Goal: Task Accomplishment & Management: Manage account settings

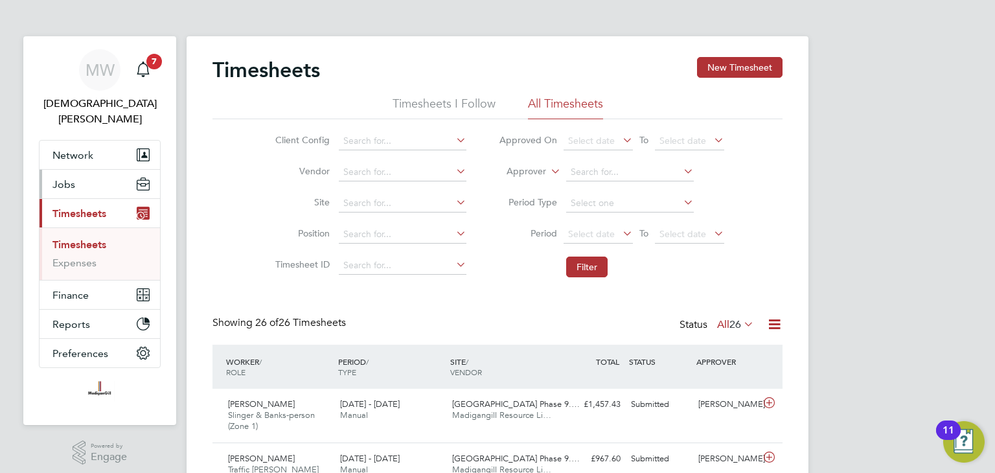
drag, startPoint x: 70, startPoint y: 167, endPoint x: 76, endPoint y: 184, distance: 18.4
click at [70, 178] on span "Jobs" at bounding box center [63, 184] width 23 height 12
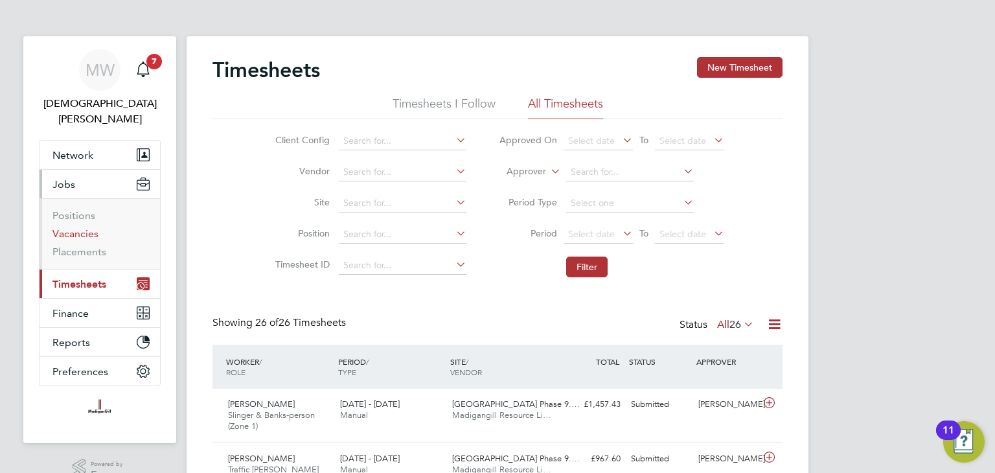
click at [82, 227] on link "Vacancies" at bounding box center [75, 233] width 46 height 12
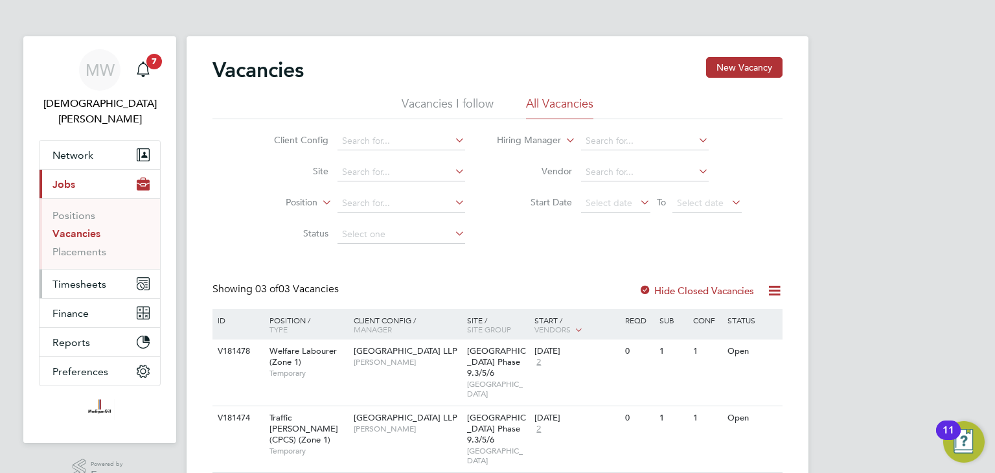
click at [70, 280] on button "Timesheets" at bounding box center [100, 284] width 121 height 29
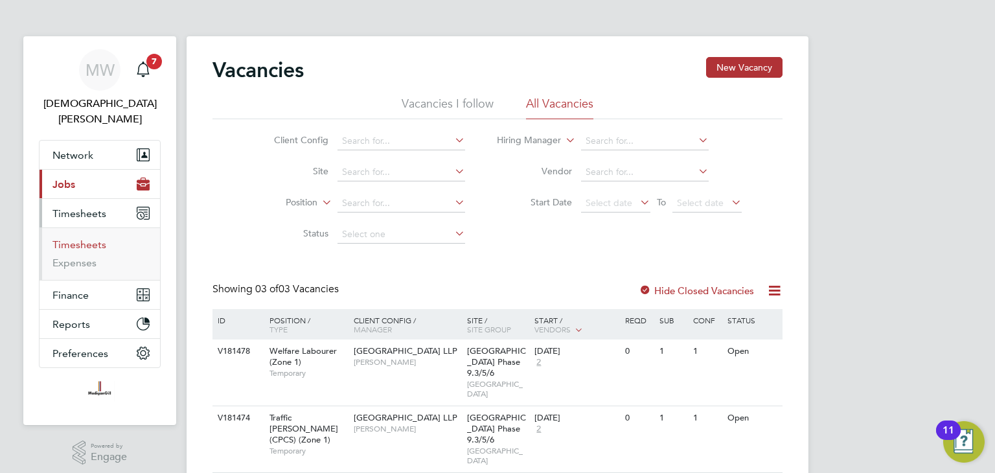
click at [89, 238] on link "Timesheets" at bounding box center [79, 244] width 54 height 12
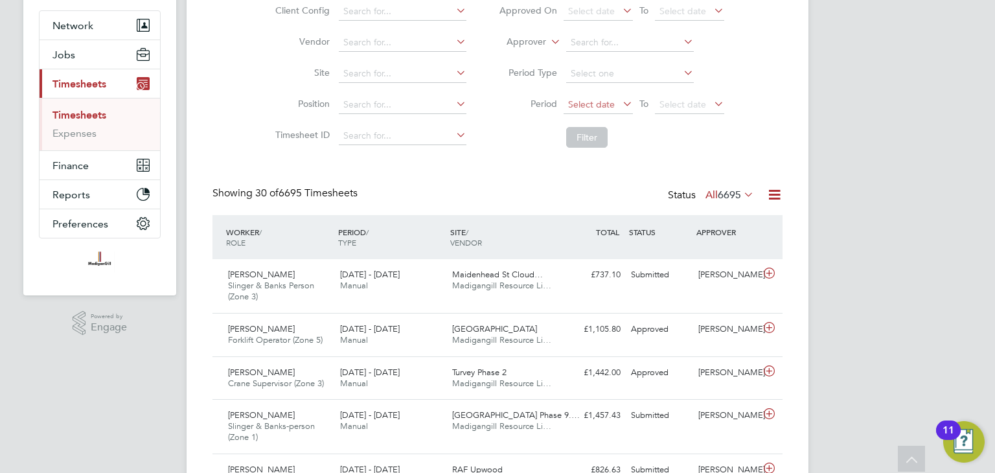
click at [612, 102] on span "Select date" at bounding box center [591, 105] width 47 height 12
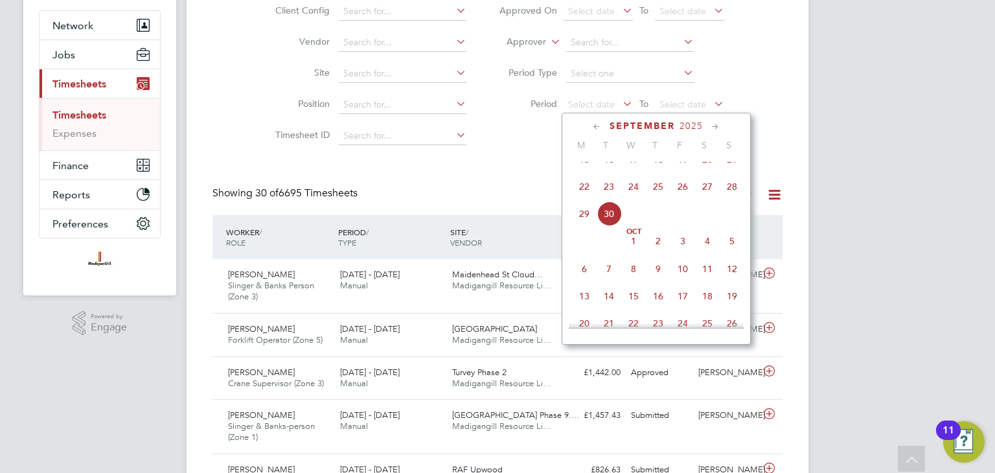
click at [586, 199] on span "22" at bounding box center [584, 186] width 25 height 25
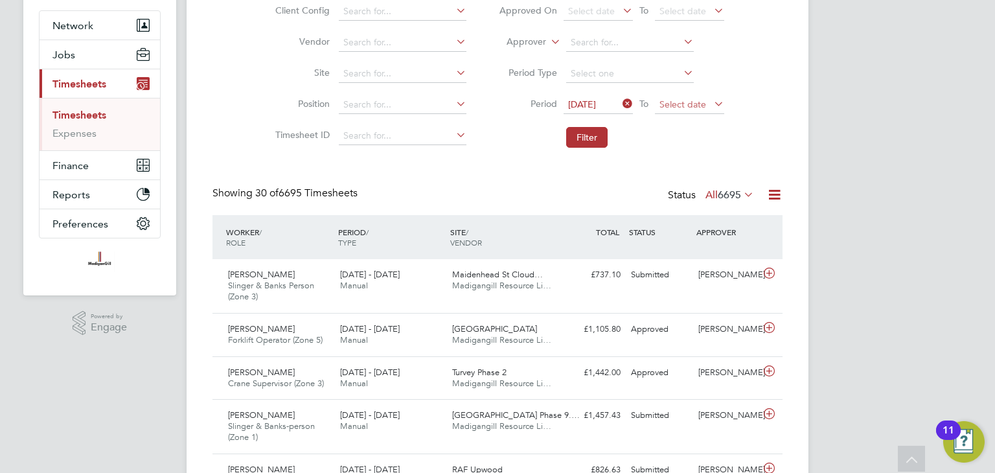
click at [680, 102] on span "Select date" at bounding box center [683, 105] width 47 height 12
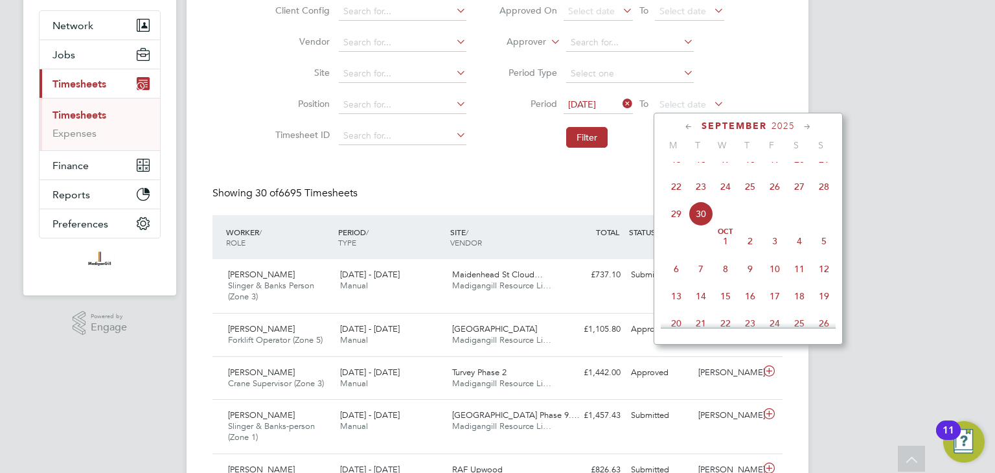
click at [821, 199] on span "28" at bounding box center [824, 186] width 25 height 25
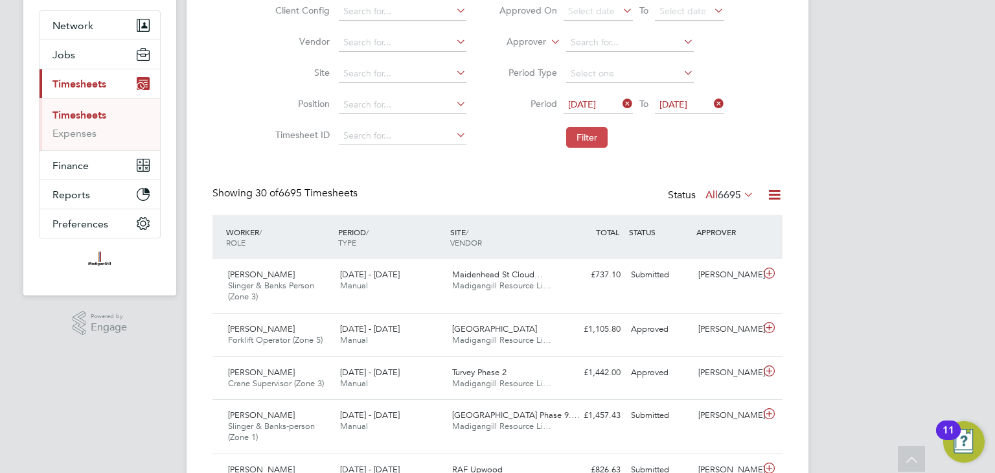
click at [601, 137] on button "Filter" at bounding box center [586, 137] width 41 height 21
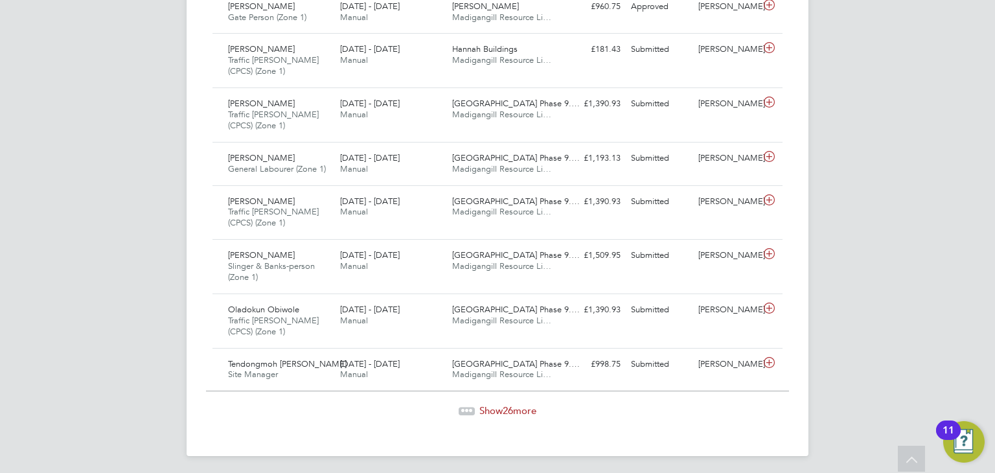
click at [511, 409] on span "26" at bounding box center [508, 410] width 10 height 12
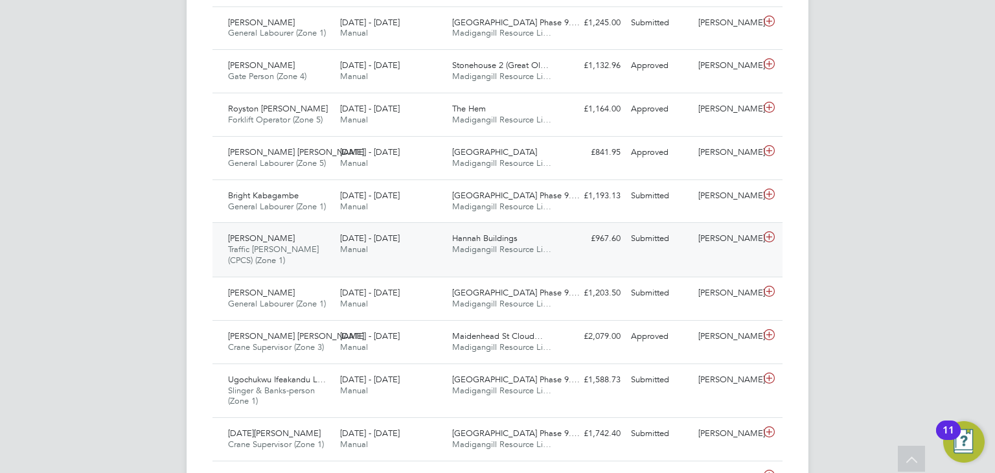
click at [561, 260] on div "[PERSON_NAME] Traffic [PERSON_NAME] (CPCS) (Zone 1) [DATE] - [DATE] [DATE] - [D…" at bounding box center [498, 249] width 570 height 54
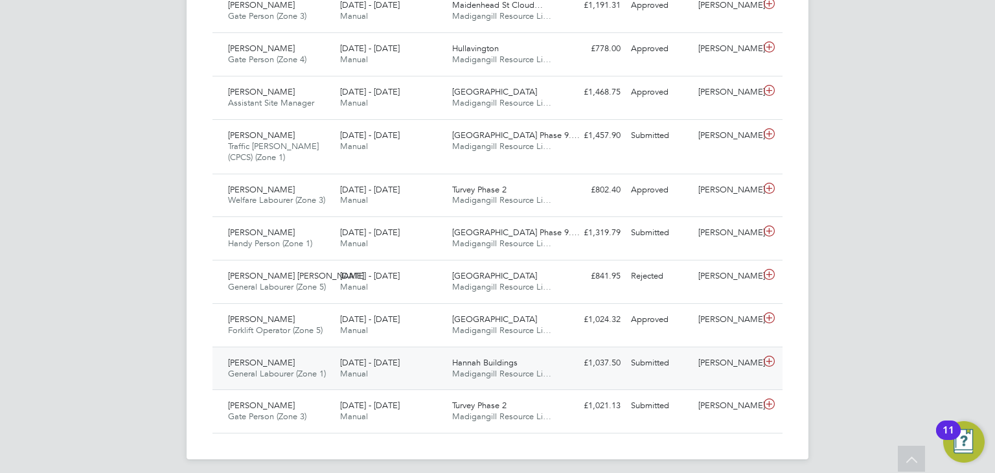
click at [551, 358] on div "Hannah Buildings Madigangill Resource Li…" at bounding box center [503, 369] width 112 height 32
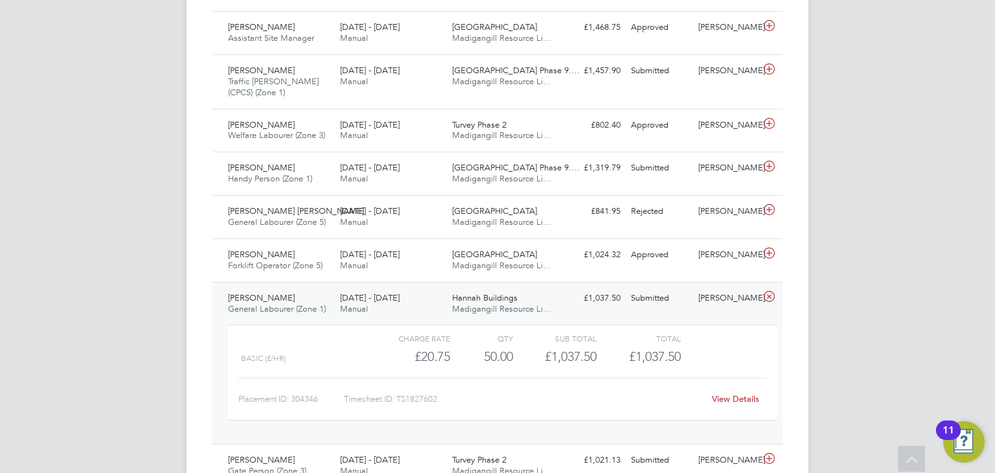
click at [730, 393] on link "View Details" at bounding box center [735, 398] width 47 height 11
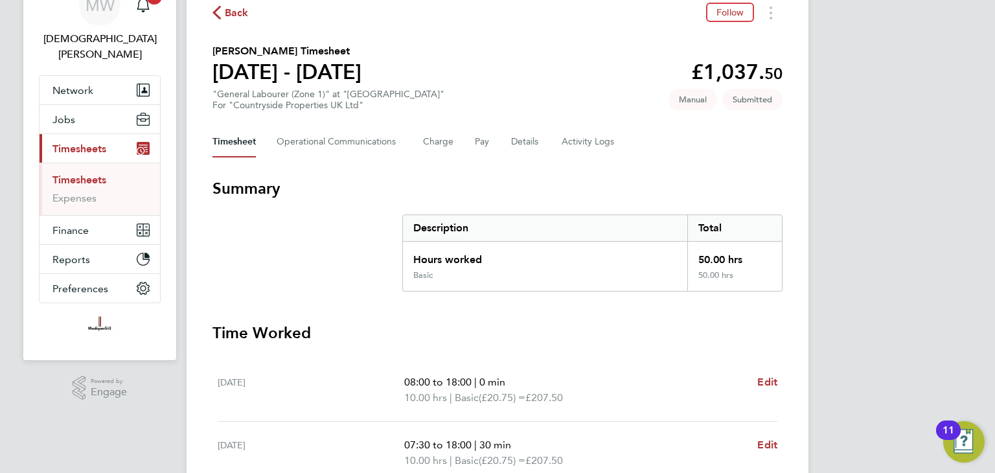
scroll to position [389, 0]
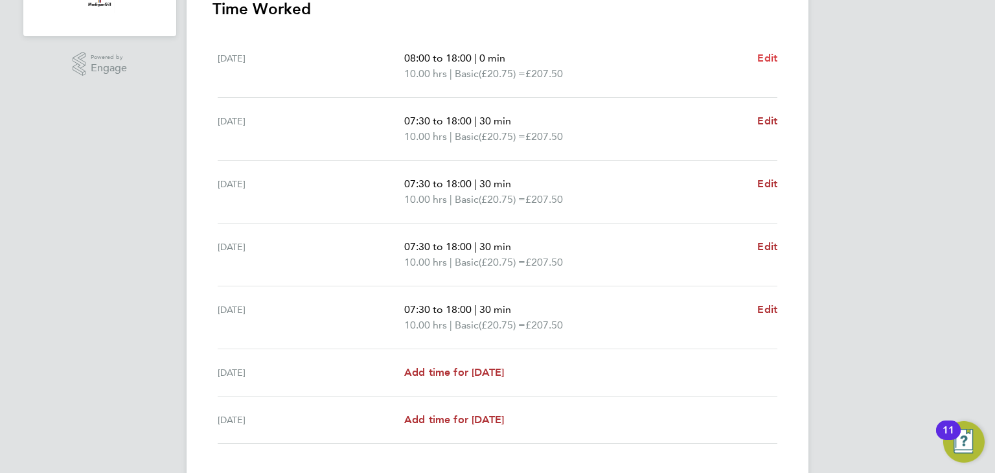
click at [767, 59] on span "Edit" at bounding box center [768, 58] width 20 height 12
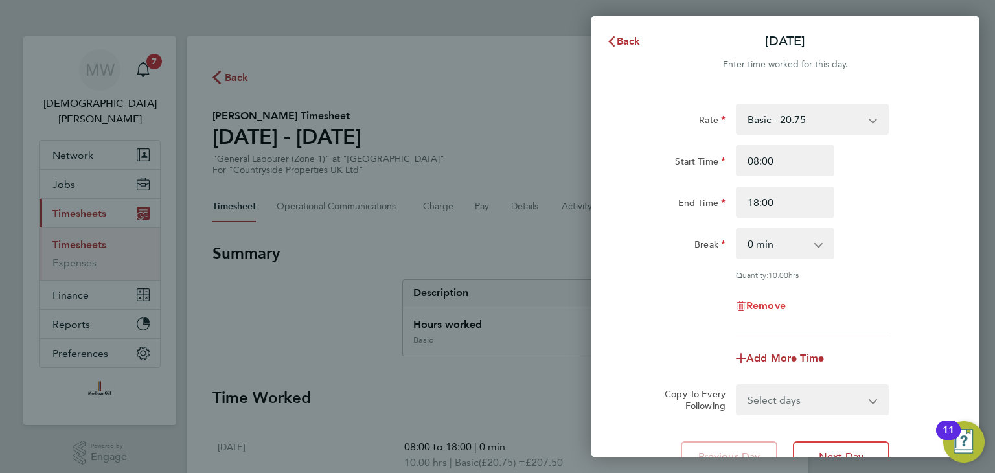
click at [767, 303] on span "Remove" at bounding box center [767, 305] width 40 height 12
select select "null"
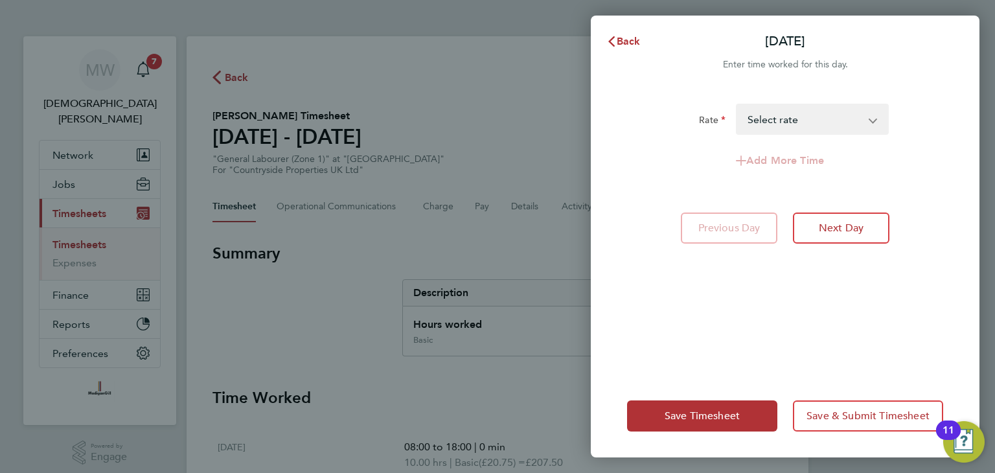
click at [834, 120] on select "Basic - 20.75 Select rate" at bounding box center [804, 119] width 135 height 29
select select "30"
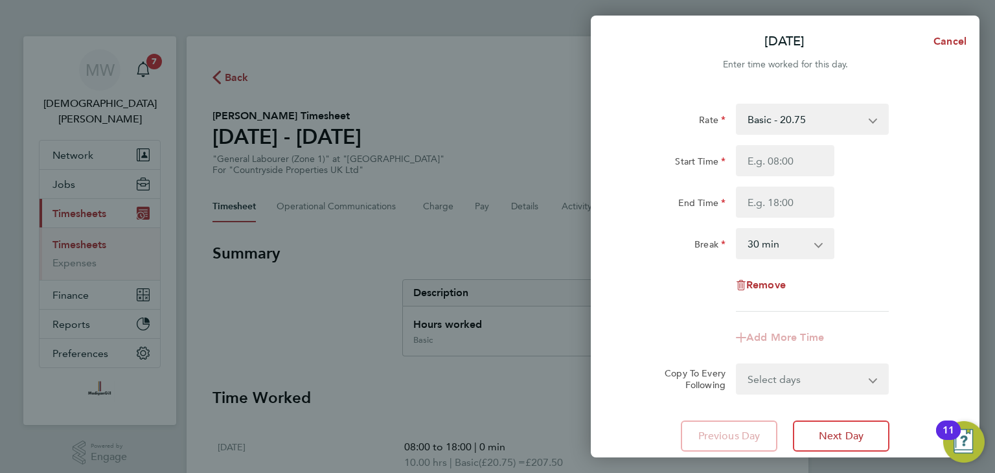
scroll to position [92, 0]
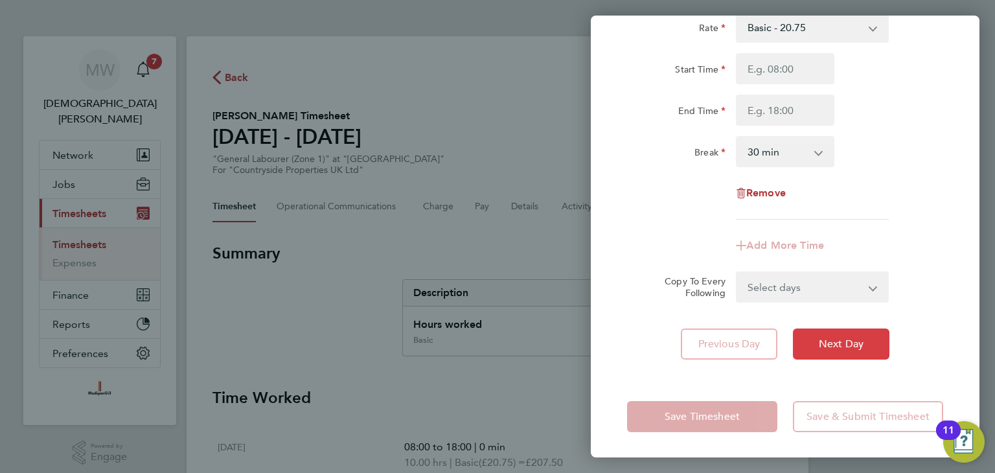
click at [843, 332] on button "Next Day" at bounding box center [841, 344] width 97 height 31
select select "30"
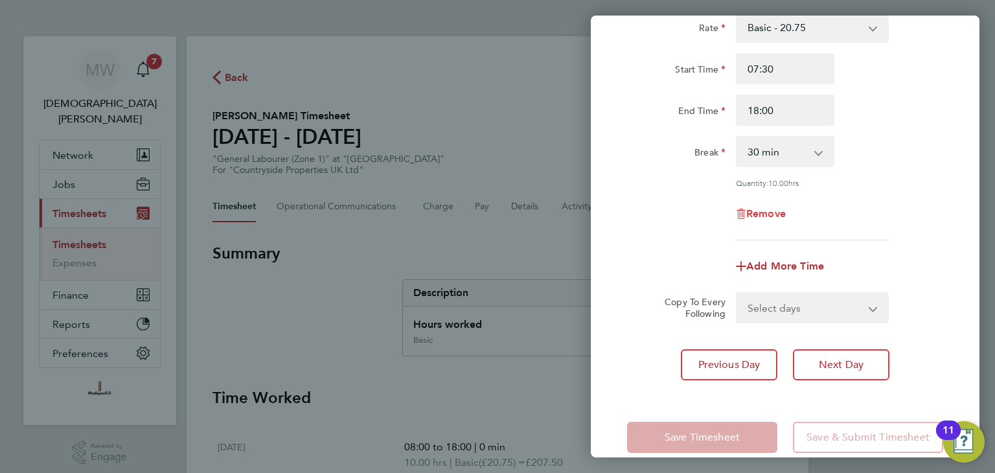
click at [770, 211] on span "Remove" at bounding box center [767, 213] width 40 height 12
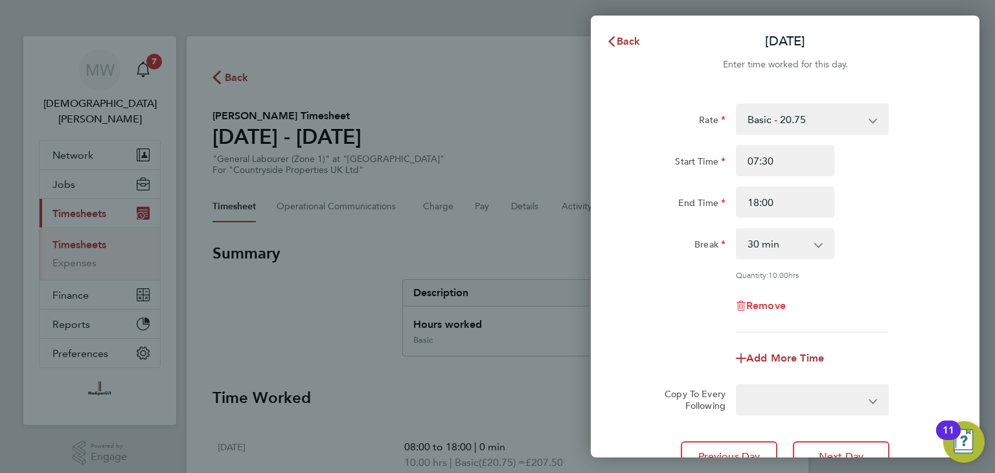
select select "null"
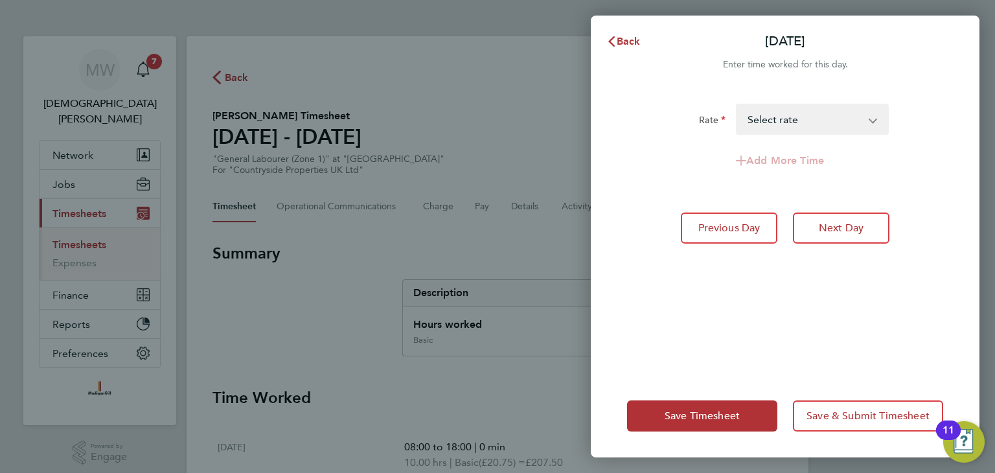
click at [831, 124] on select "Basic - 20.75 Select rate" at bounding box center [804, 119] width 135 height 29
select select "30"
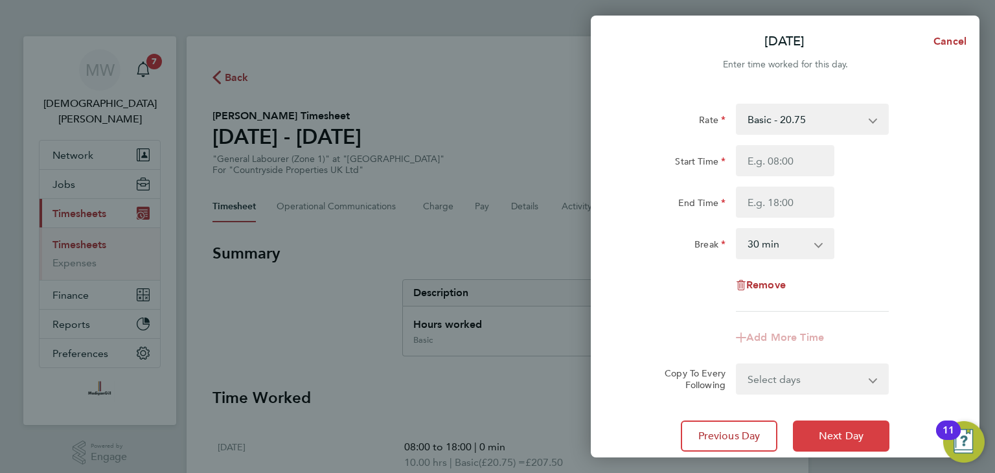
scroll to position [92, 0]
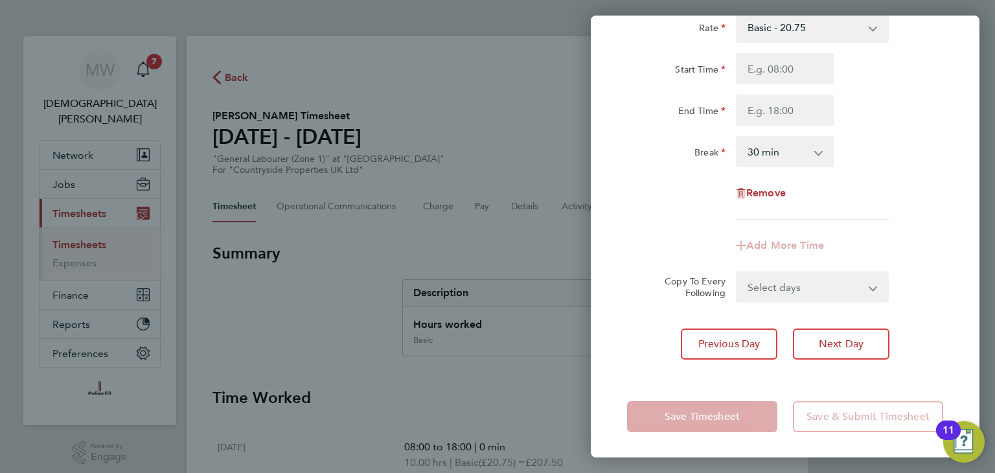
click at [894, 154] on div "Break 0 min 15 min 30 min 45 min 60 min 75 min 90 min" at bounding box center [785, 151] width 327 height 31
click at [761, 195] on span "Remove" at bounding box center [767, 193] width 40 height 12
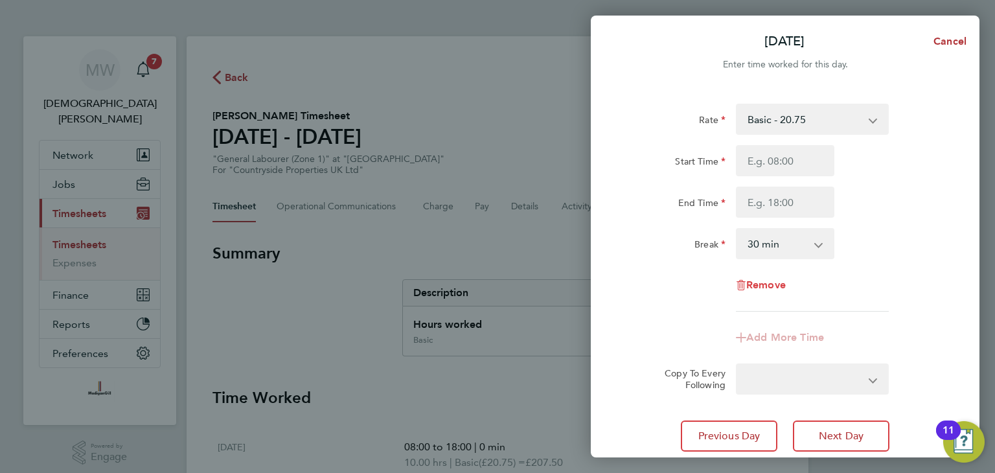
select select "null"
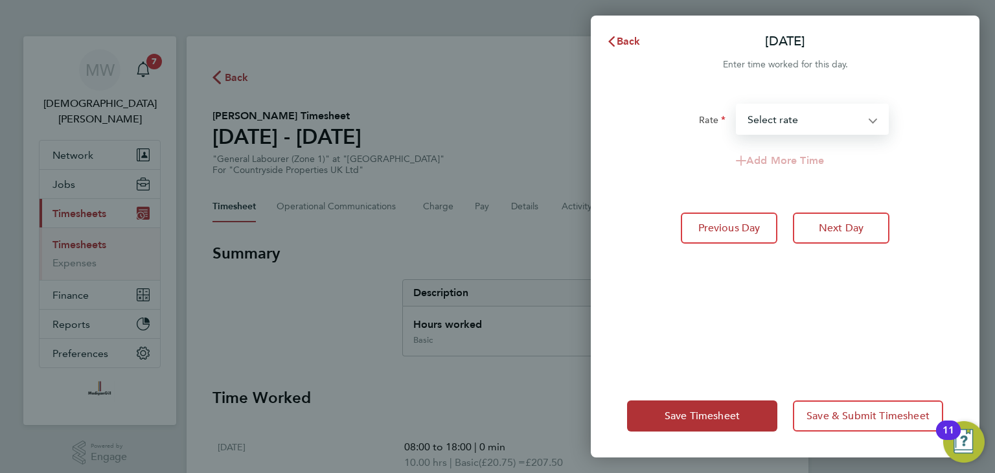
drag, startPoint x: 777, startPoint y: 119, endPoint x: 780, endPoint y: 125, distance: 6.7
click at [778, 119] on select "Basic - 20.75 Select rate" at bounding box center [804, 119] width 135 height 29
select select "30"
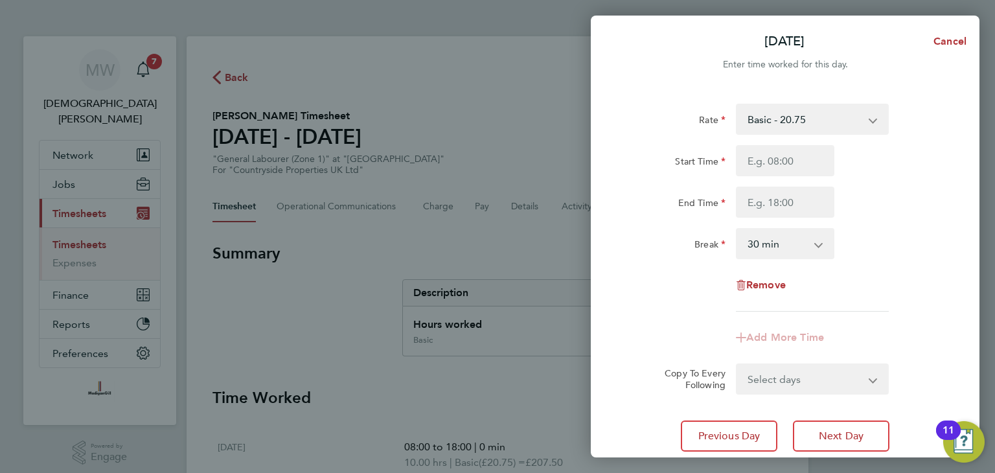
click at [801, 131] on select "Basic - 20.75" at bounding box center [804, 119] width 135 height 29
click at [770, 277] on div "Remove" at bounding box center [785, 285] width 109 height 31
click at [770, 287] on span "Remove" at bounding box center [767, 285] width 40 height 12
select select "null"
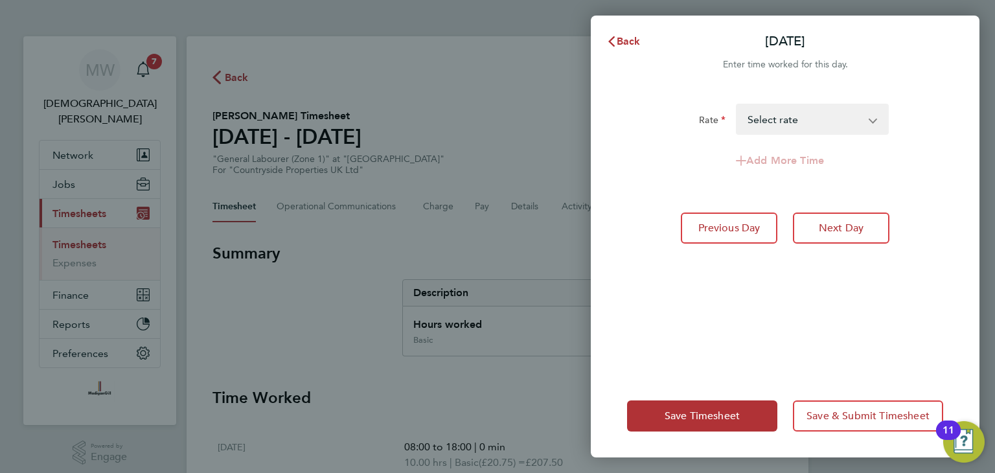
click at [797, 126] on select "Basic - 20.75 Select rate" at bounding box center [804, 119] width 135 height 29
drag, startPoint x: 929, startPoint y: 165, endPoint x: 906, endPoint y: 161, distance: 23.1
click at [928, 165] on div "Add More Time" at bounding box center [785, 160] width 327 height 31
click at [715, 415] on span "Save Timesheet" at bounding box center [702, 416] width 75 height 13
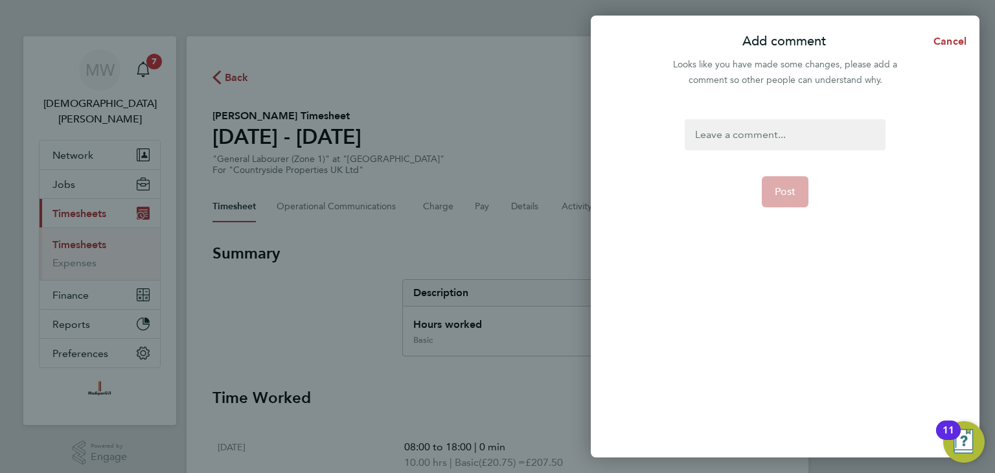
click at [811, 135] on div at bounding box center [785, 134] width 200 height 31
click at [815, 135] on div at bounding box center [785, 134] width 200 height 31
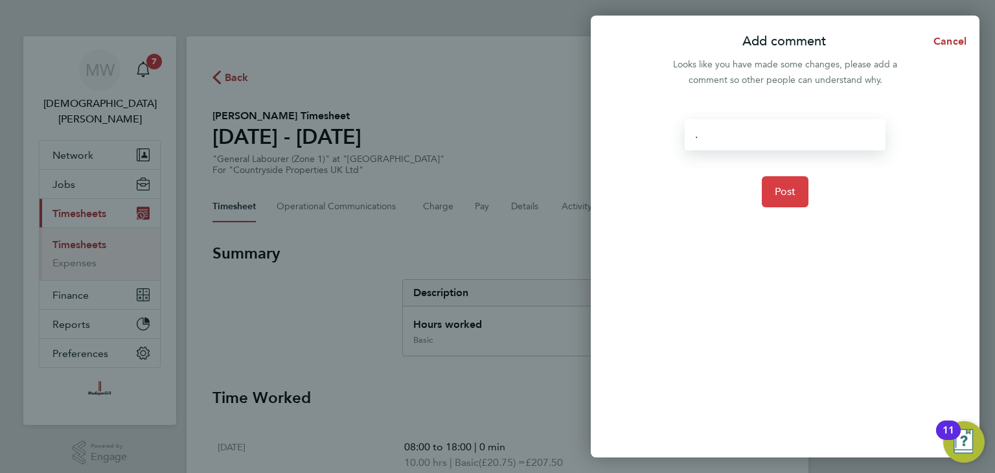
drag, startPoint x: 789, startPoint y: 192, endPoint x: 796, endPoint y: 185, distance: 10.1
click at [789, 192] on span "Post" at bounding box center [785, 191] width 21 height 13
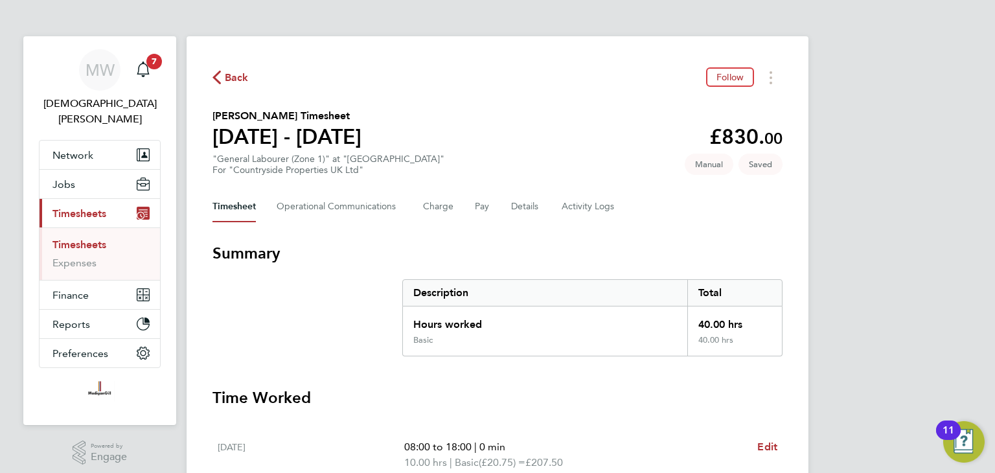
scroll to position [194, 0]
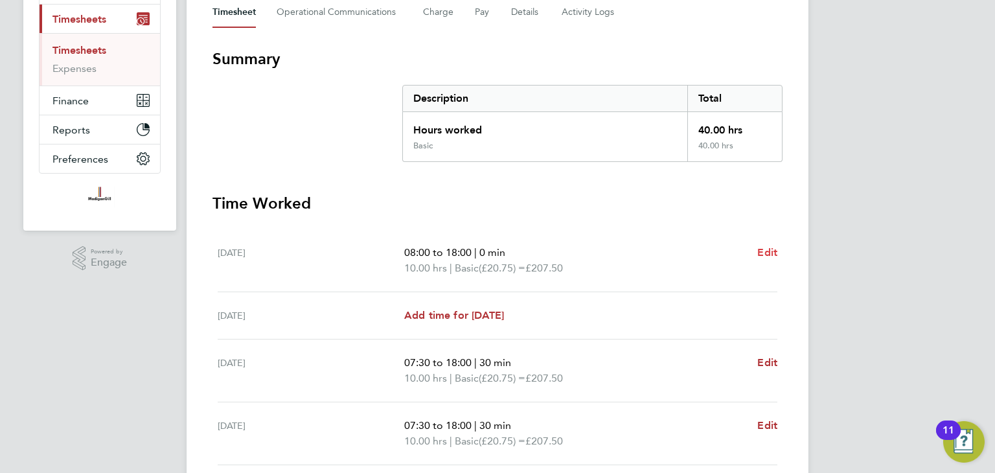
click at [771, 255] on span "Edit" at bounding box center [768, 252] width 20 height 12
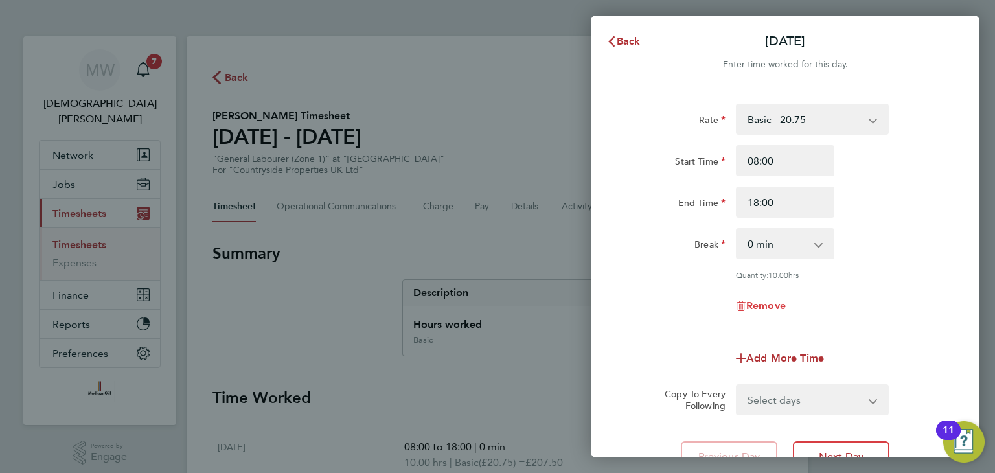
click at [769, 301] on span "Remove" at bounding box center [767, 305] width 40 height 12
select select "null"
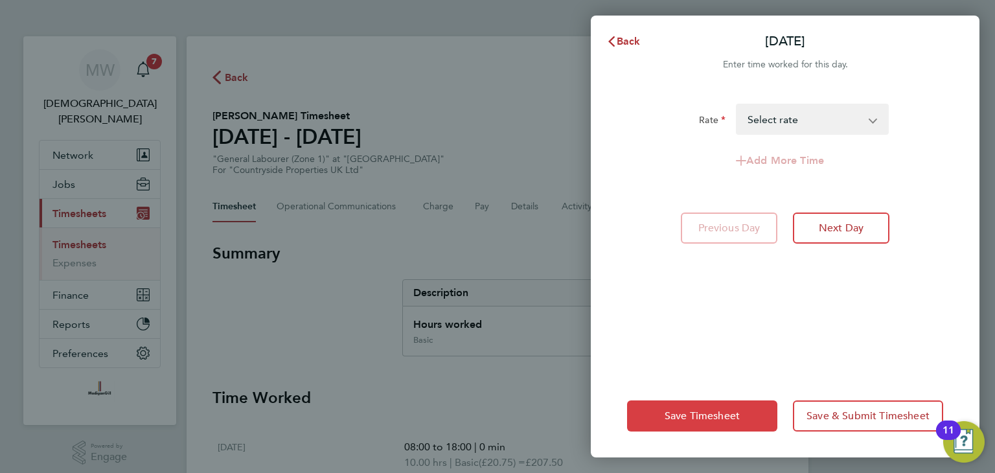
click at [719, 412] on span "Save Timesheet" at bounding box center [702, 416] width 75 height 13
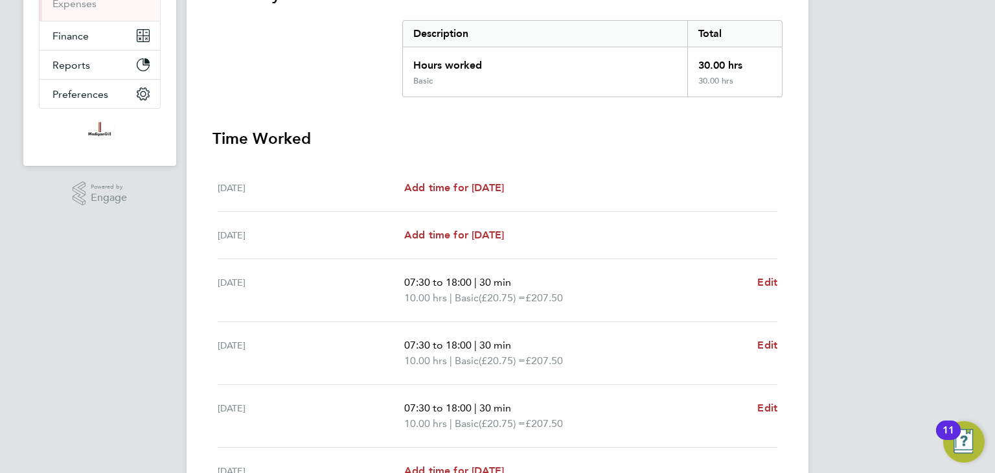
scroll to position [441, 0]
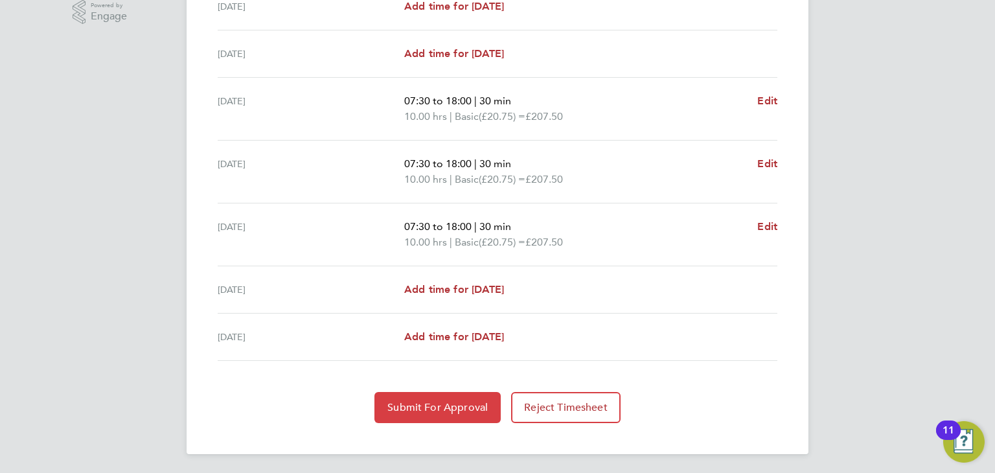
click at [466, 406] on span "Submit For Approval" at bounding box center [438, 407] width 100 height 13
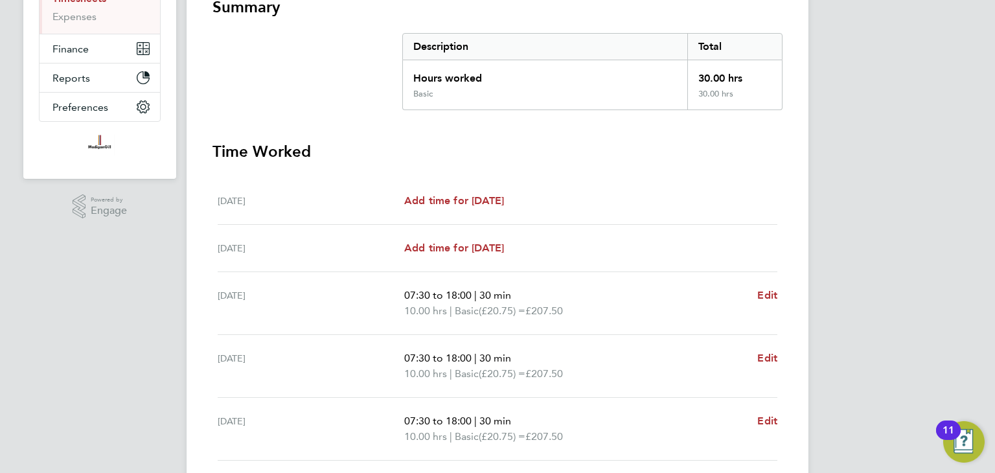
scroll to position [0, 0]
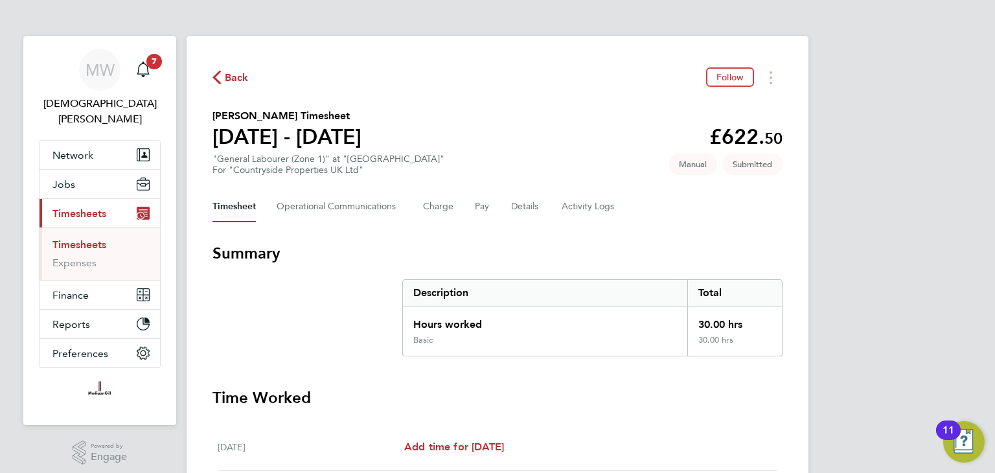
click at [235, 77] on span "Back" at bounding box center [237, 78] width 24 height 16
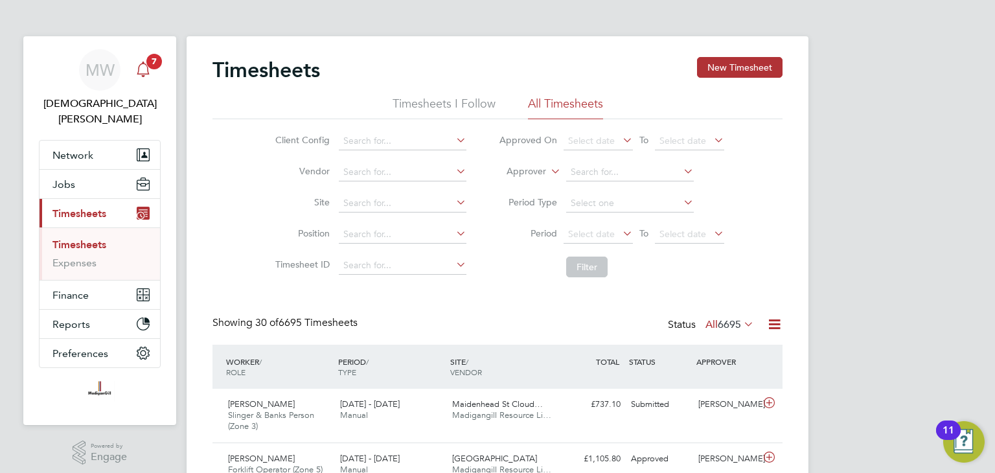
click at [148, 70] on icon "Main navigation" at bounding box center [143, 70] width 16 height 16
